Goal: Obtain resource: Obtain resource

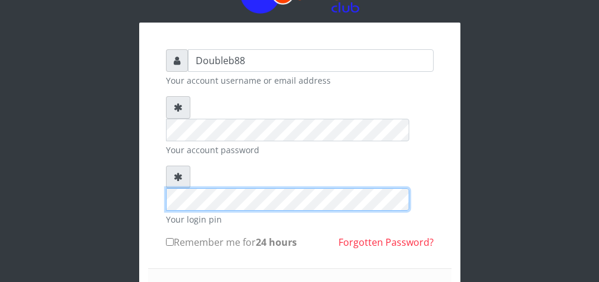
scroll to position [58, 0]
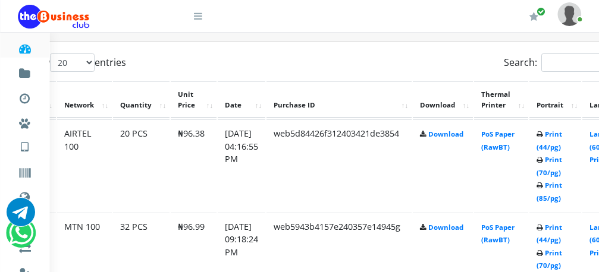
scroll to position [617, 57]
click at [569, 182] on td "Print (44/pg) Print (70/pg) Print (85/pg)" at bounding box center [555, 166] width 52 height 92
click at [561, 189] on link "Print (85/pg)" at bounding box center [549, 192] width 26 height 22
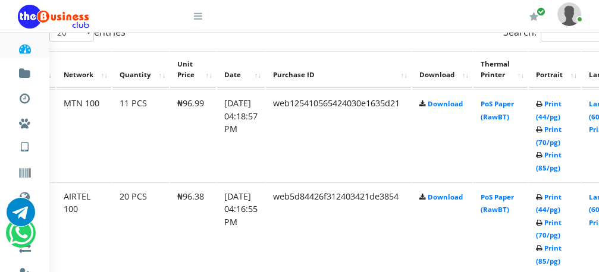
scroll to position [677, 57]
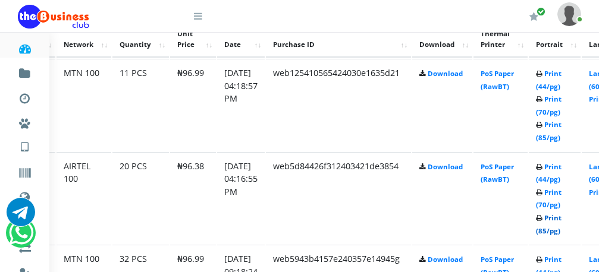
click at [561, 220] on link "Print (85/pg)" at bounding box center [549, 224] width 26 height 22
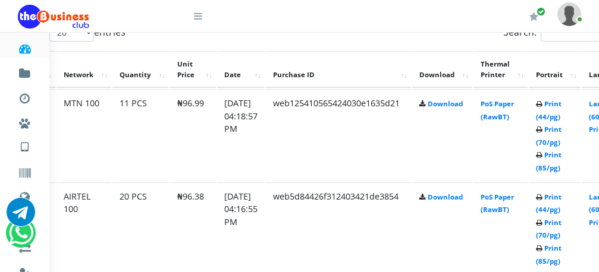
scroll to position [617, 57]
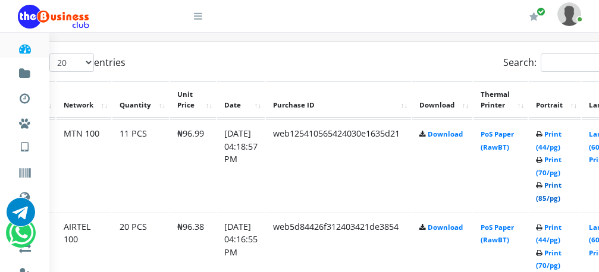
click at [561, 184] on link "Print (85/pg)" at bounding box center [549, 192] width 26 height 22
